Goal: Information Seeking & Learning: Check status

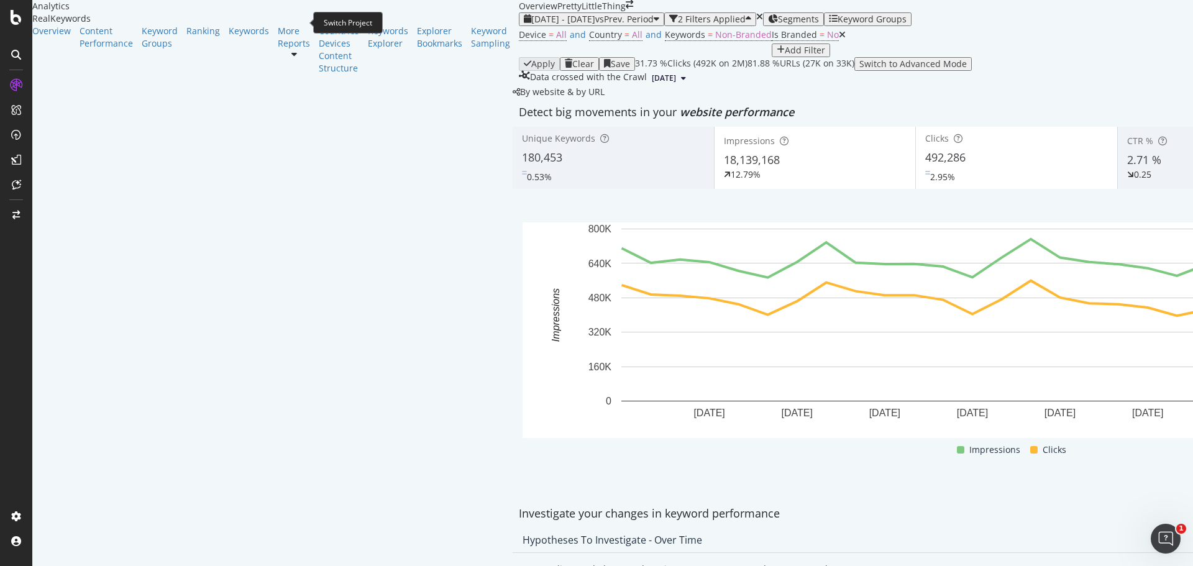
click at [626, 9] on icon "arrow-right-arrow-left" at bounding box center [629, 4] width 7 height 9
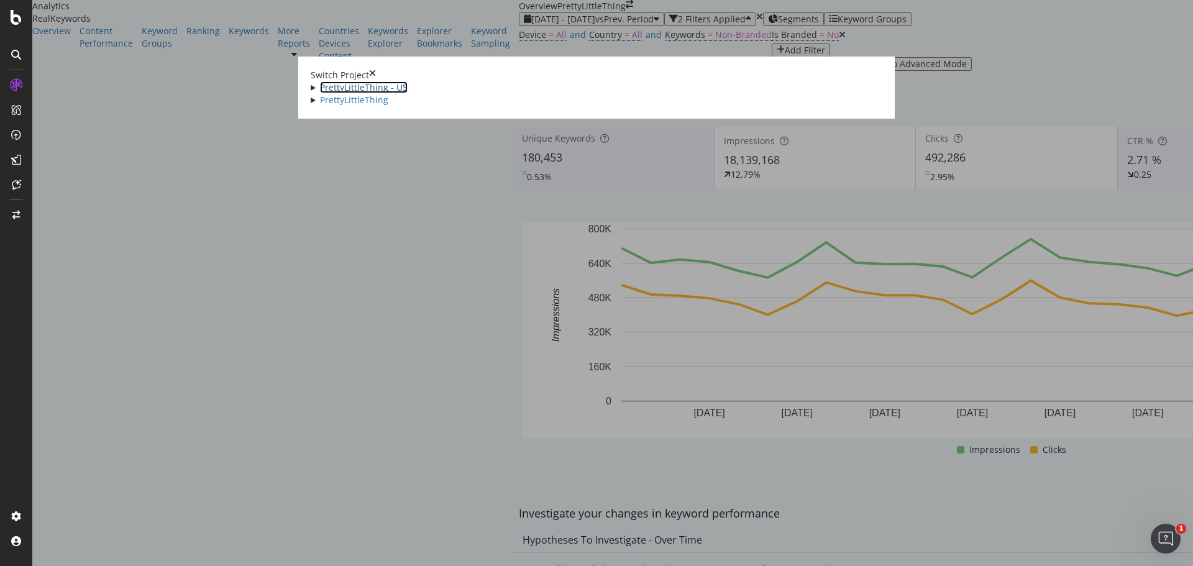
click at [320, 85] on link "PrettyLittleThing - US" at bounding box center [364, 87] width 88 height 12
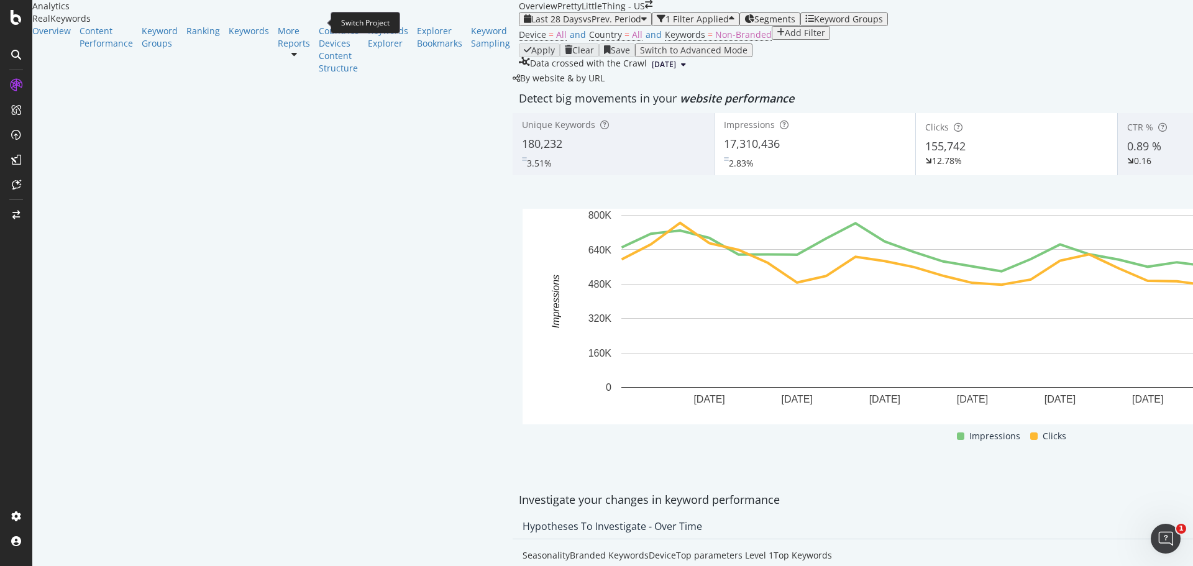
click at [645, 9] on icon "arrow-right-arrow-left" at bounding box center [648, 4] width 7 height 9
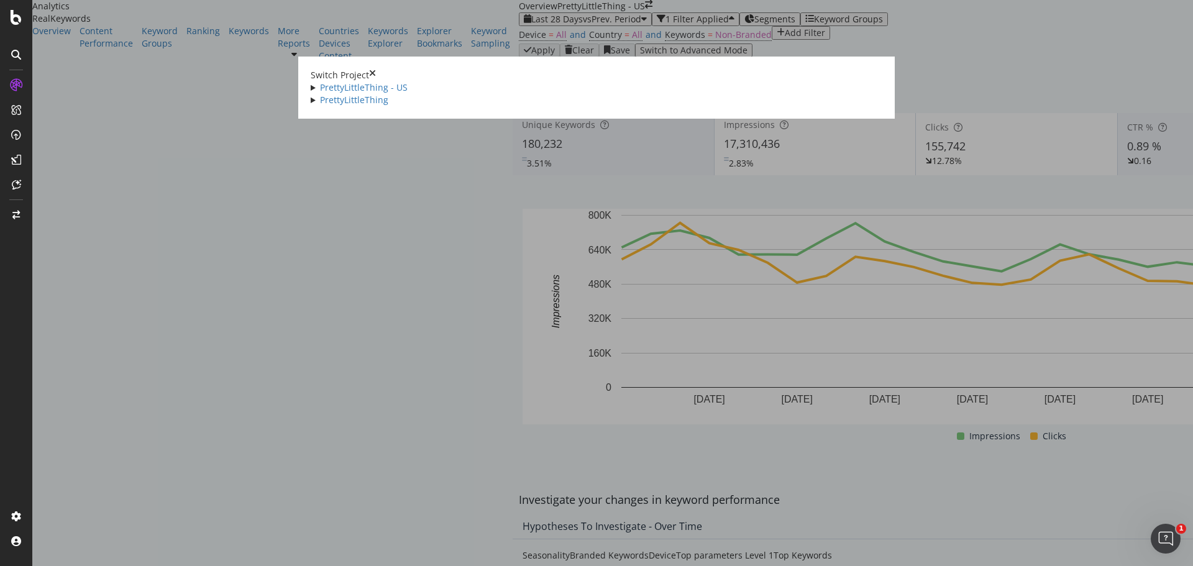
click at [376, 69] on icon "times" at bounding box center [372, 75] width 7 height 12
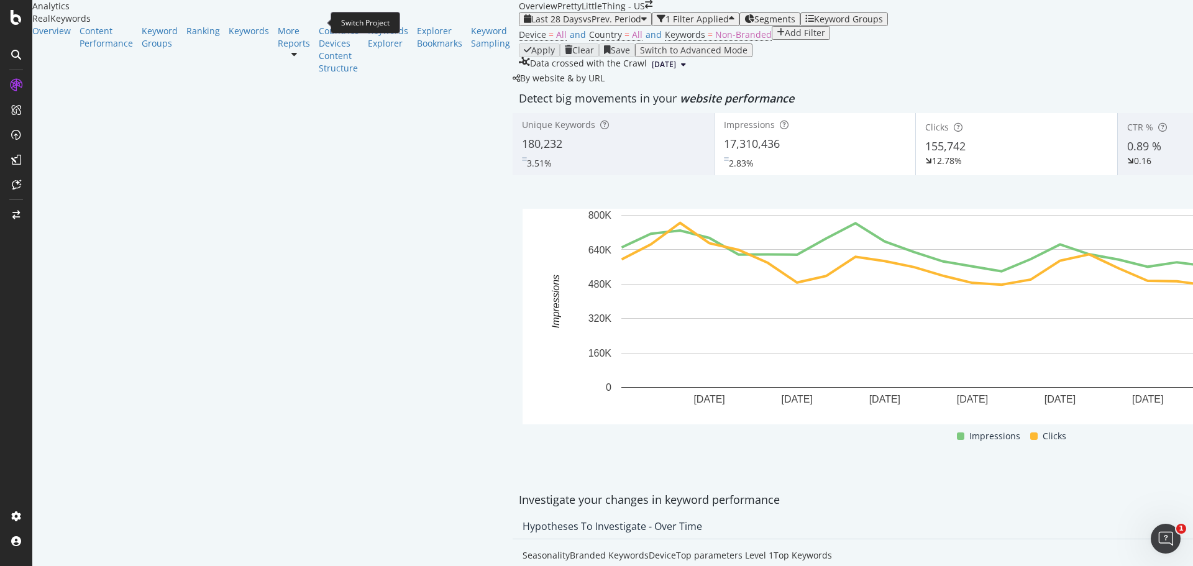
click at [645, 9] on icon "arrow-right-arrow-left" at bounding box center [648, 4] width 7 height 9
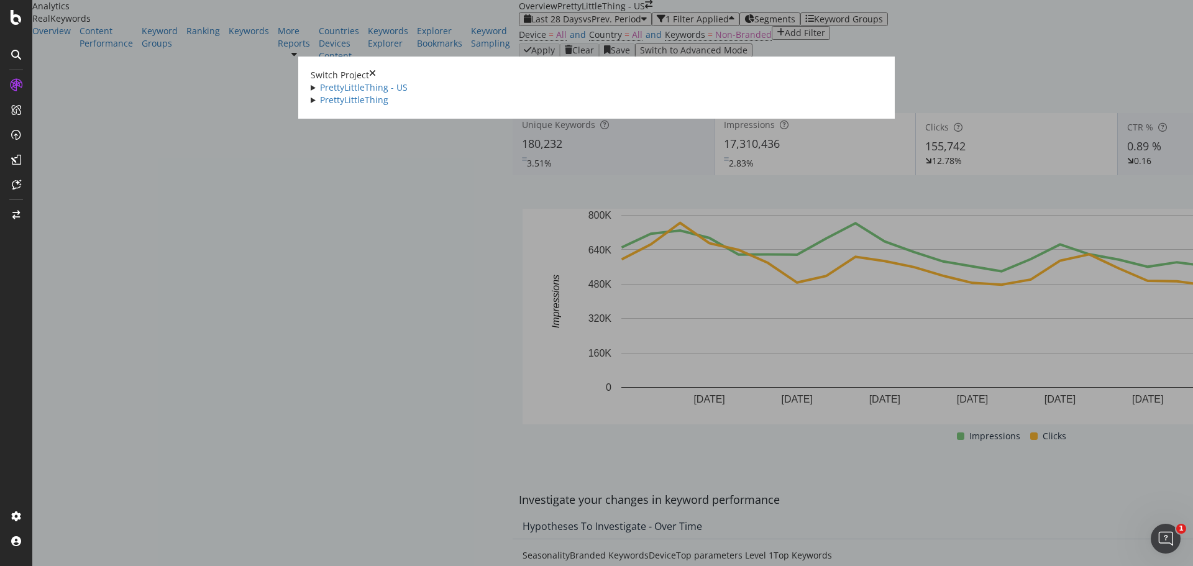
click at [376, 69] on icon "times" at bounding box center [372, 75] width 7 height 12
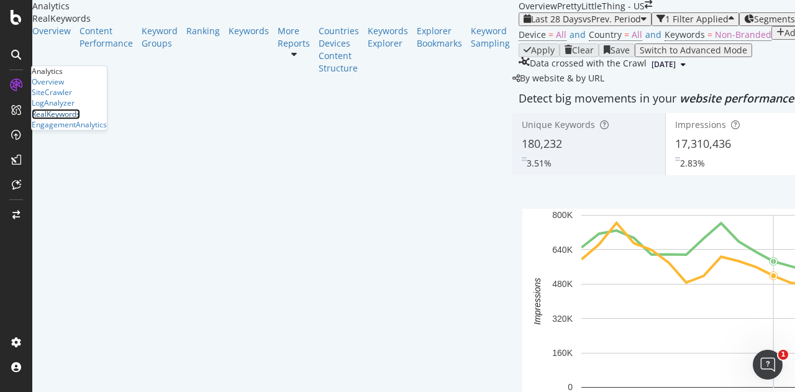
click at [80, 119] on div "RealKeywords" at bounding box center [56, 114] width 48 height 11
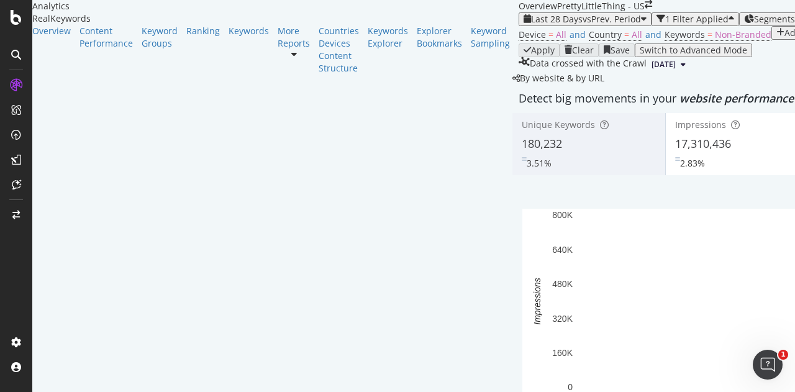
scroll to position [25, 0]
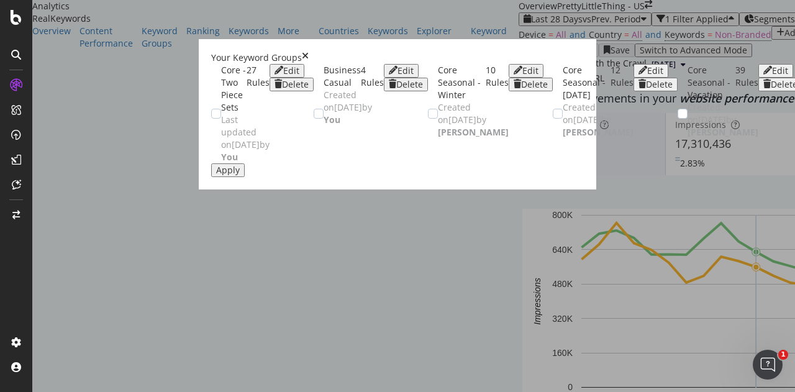
scroll to position [1133, 0]
click at [245, 177] on button "Apply" at bounding box center [228, 170] width 34 height 14
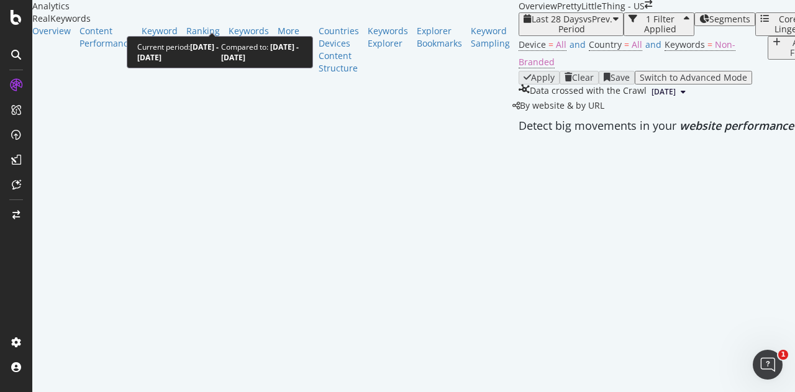
click at [559, 19] on span "vs Prev. Period" at bounding box center [586, 24] width 54 height 22
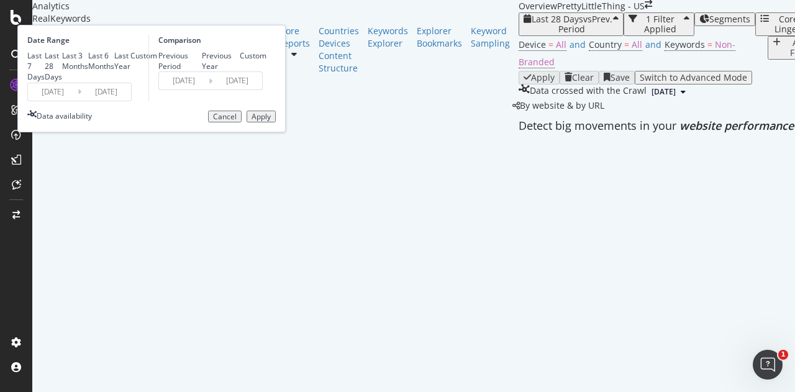
click at [114, 71] on div "Last 6 Months" at bounding box center [101, 60] width 26 height 21
type input "[DATE]"
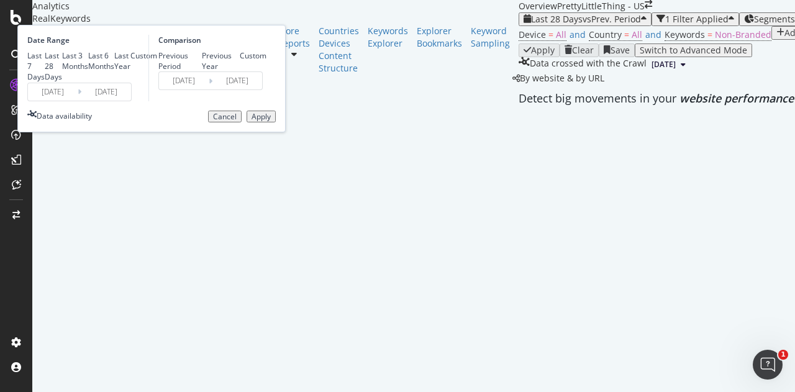
click at [131, 71] on div "Last Year" at bounding box center [122, 60] width 16 height 21
type input "[DATE]"
click at [114, 71] on div "Last 6 Months" at bounding box center [101, 60] width 26 height 21
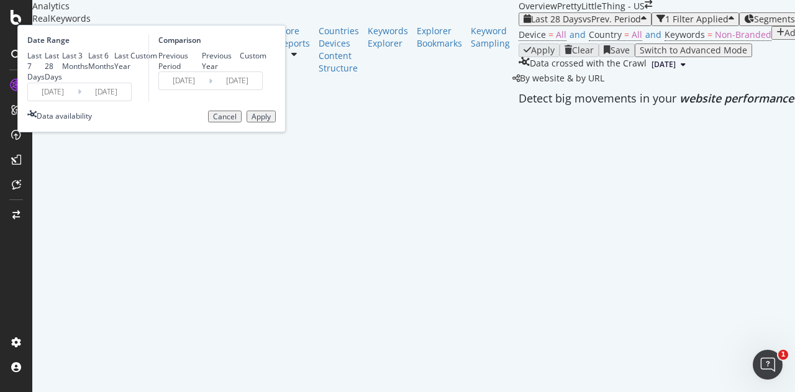
type input "[DATE]"
click at [276, 123] on button "Apply" at bounding box center [261, 117] width 29 height 12
